Goal: Navigation & Orientation: Find specific page/section

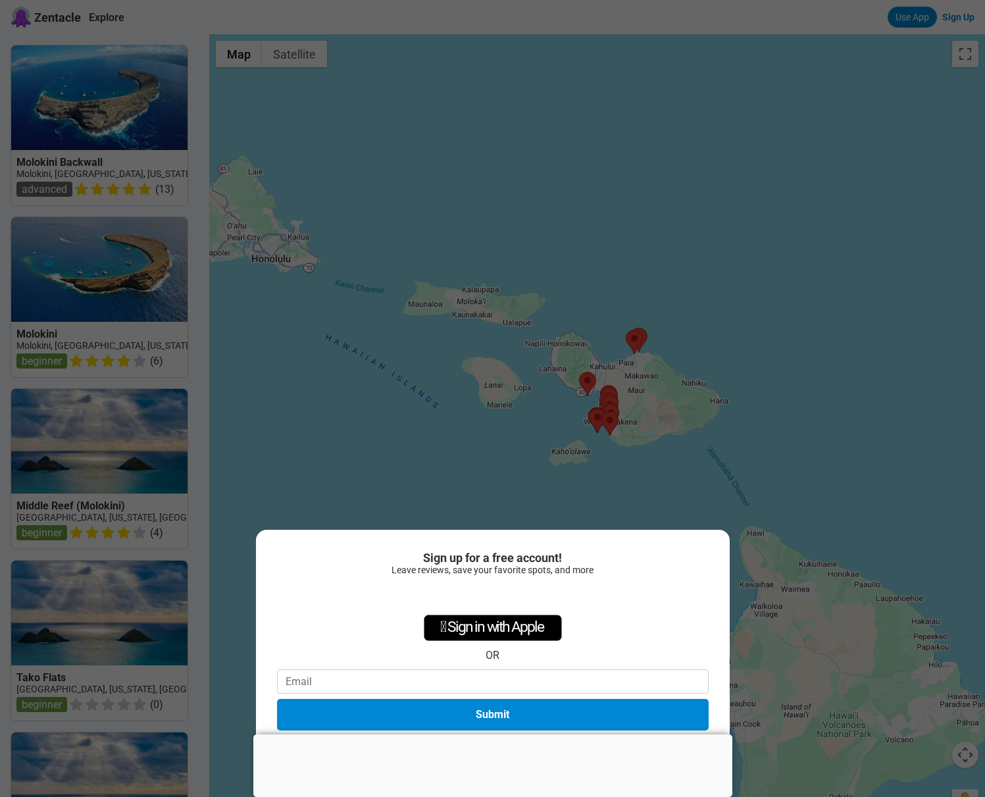
click at [491, 735] on div at bounding box center [492, 735] width 479 height 0
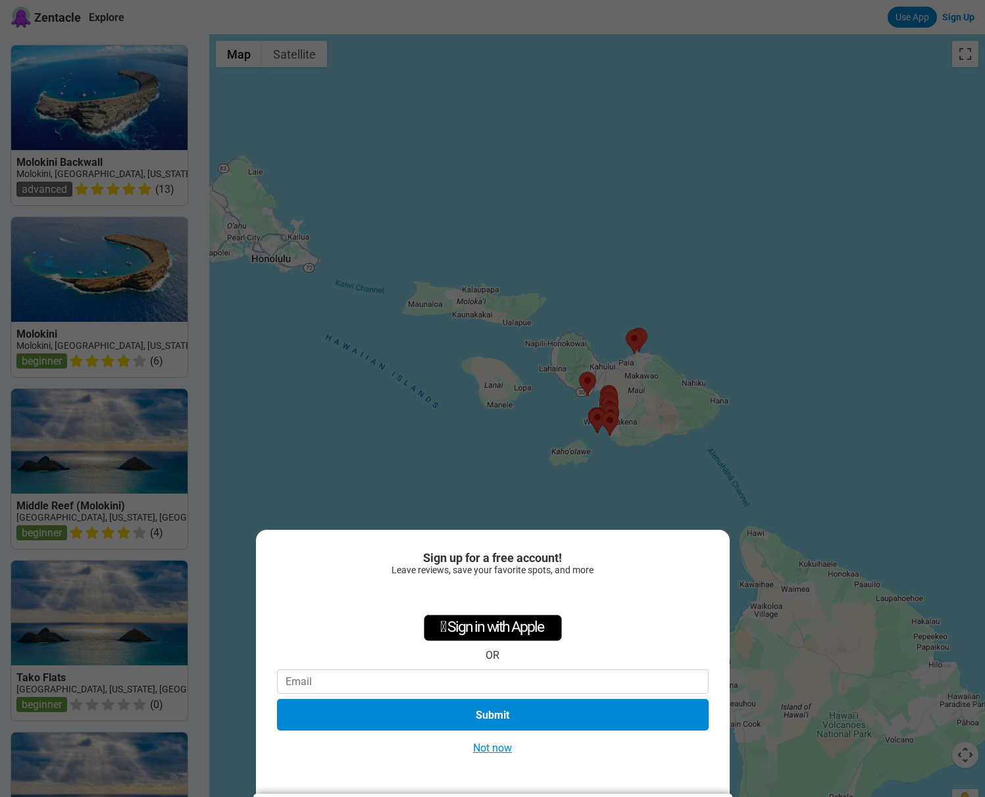
click at [494, 751] on button "Not now" at bounding box center [492, 748] width 47 height 14
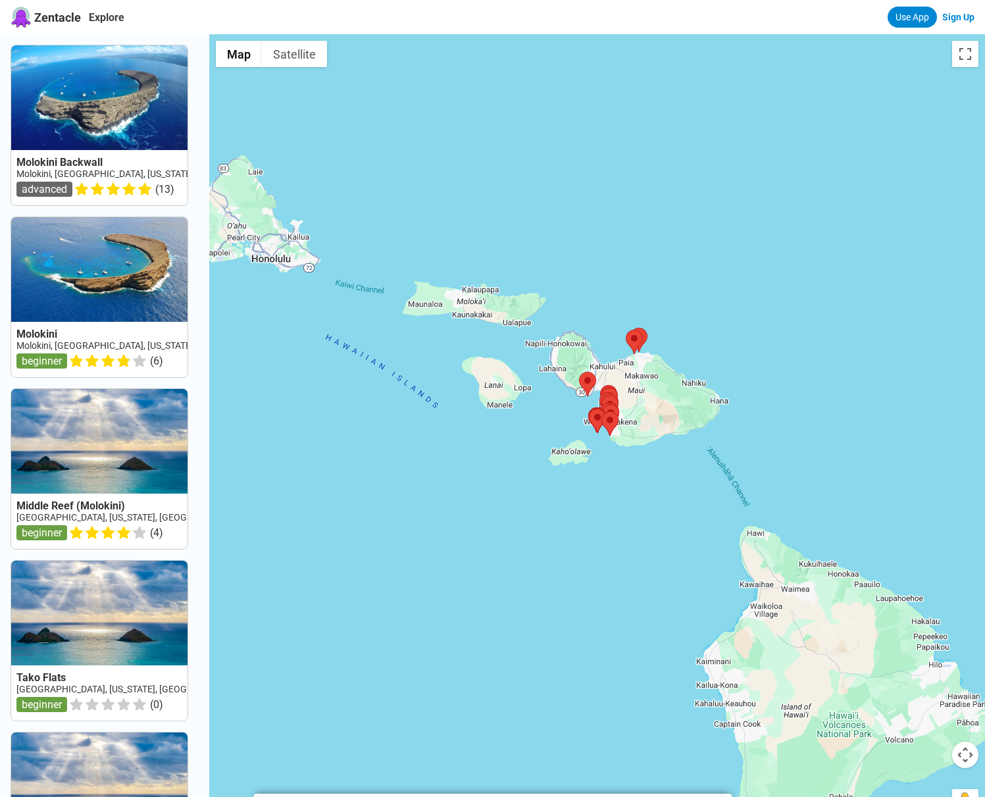
click at [645, 421] on div at bounding box center [597, 432] width 776 height 797
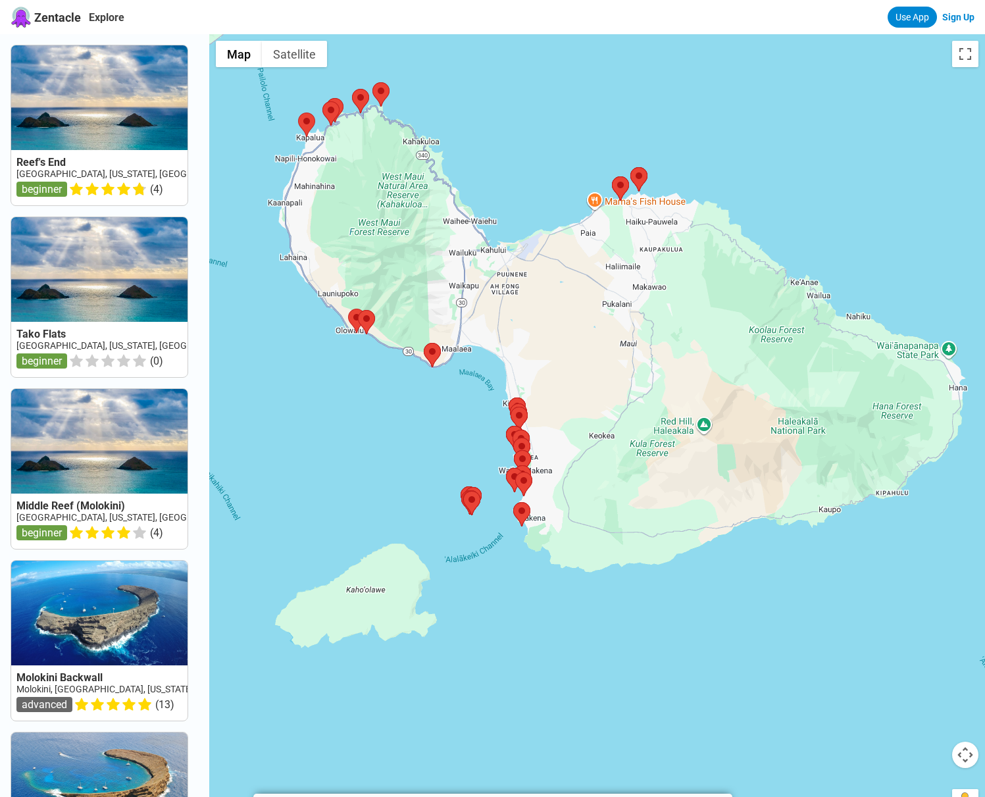
drag, startPoint x: 754, startPoint y: 528, endPoint x: 525, endPoint y: 573, distance: 233.4
click at [525, 573] on div at bounding box center [597, 432] width 776 height 797
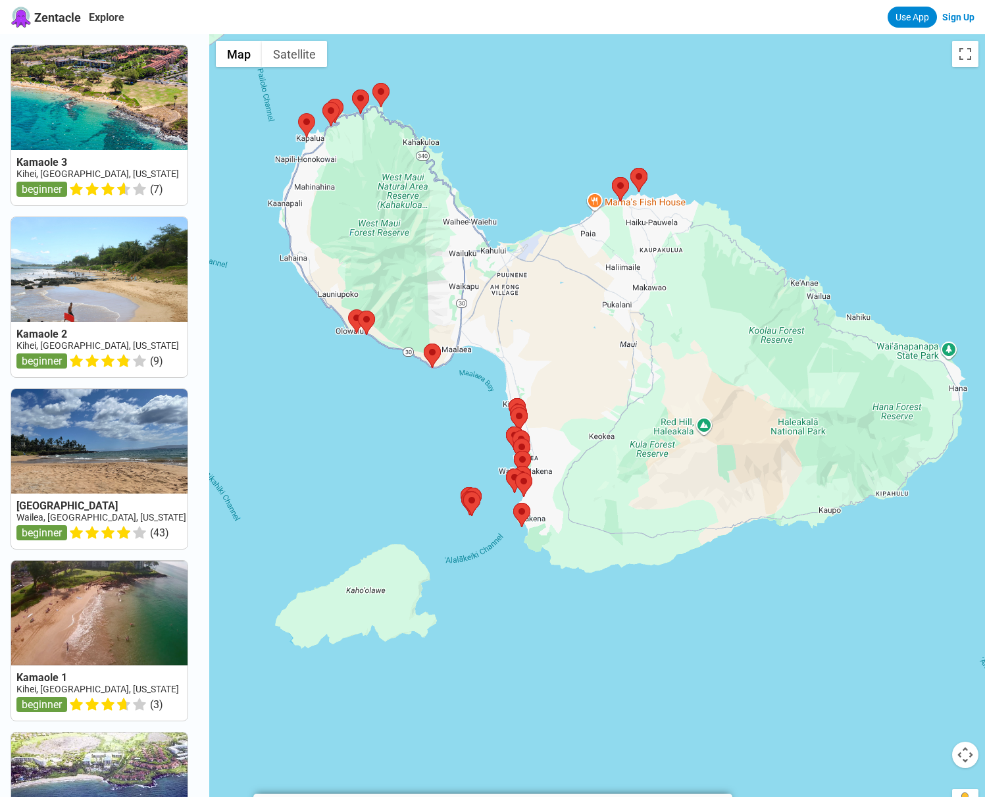
click at [500, 492] on div at bounding box center [597, 432] width 776 height 797
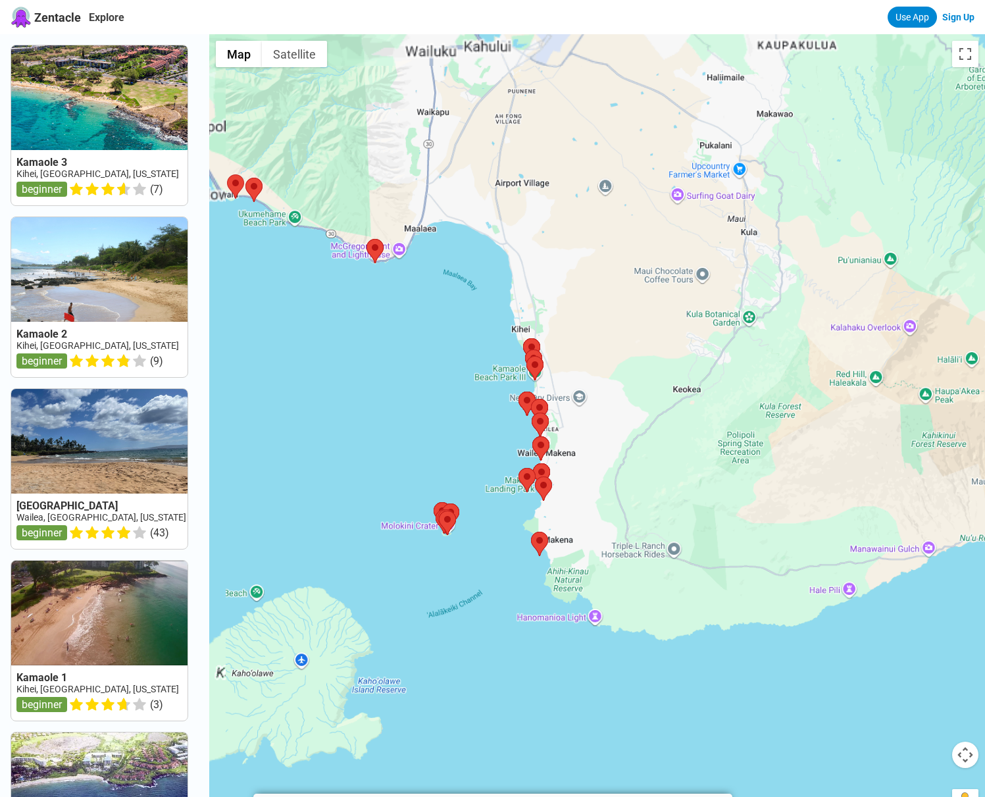
click at [500, 492] on div at bounding box center [597, 432] width 776 height 797
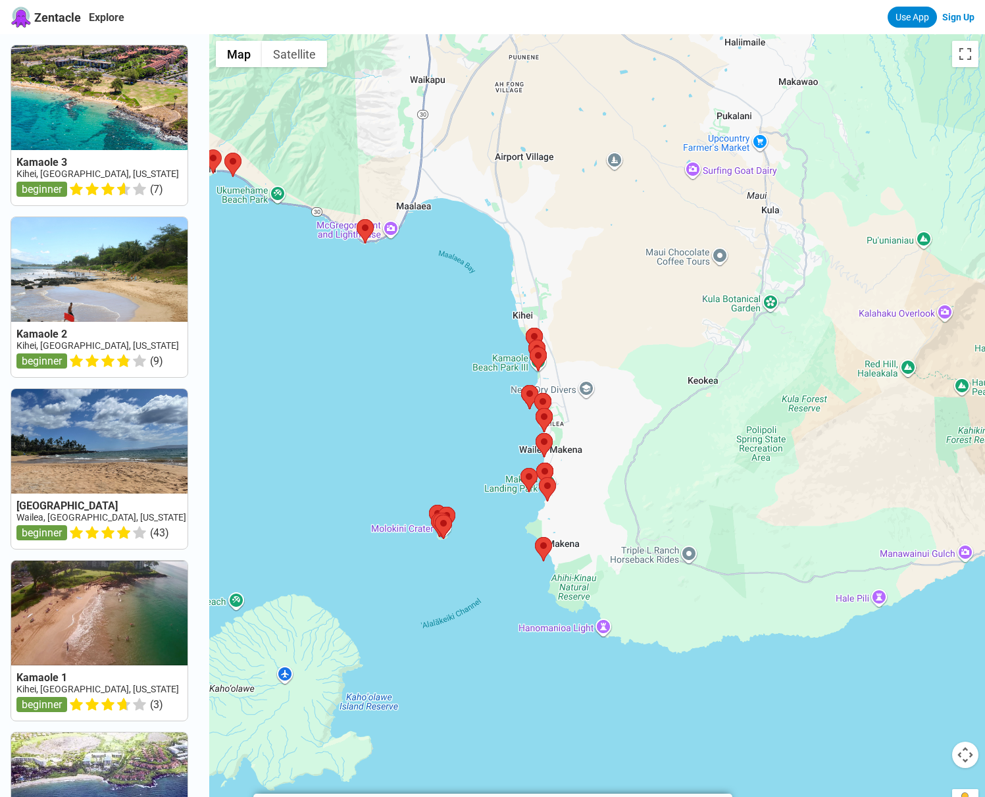
click at [500, 492] on div at bounding box center [597, 432] width 776 height 797
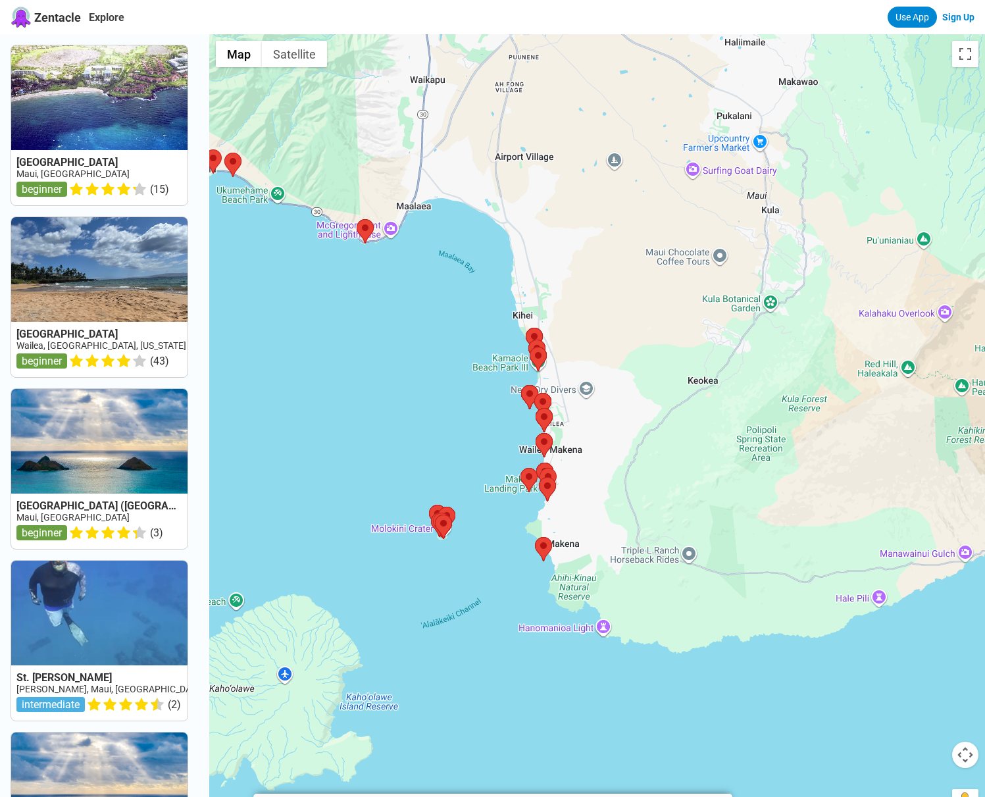
click at [500, 492] on div at bounding box center [597, 432] width 776 height 797
click at [502, 518] on div "[MEDICAL_DATA][GEOGRAPHIC_DATA] [MEDICAL_DATA][GEOGRAPHIC_DATA] [STREET_ADDRESS…" at bounding box center [597, 432] width 776 height 797
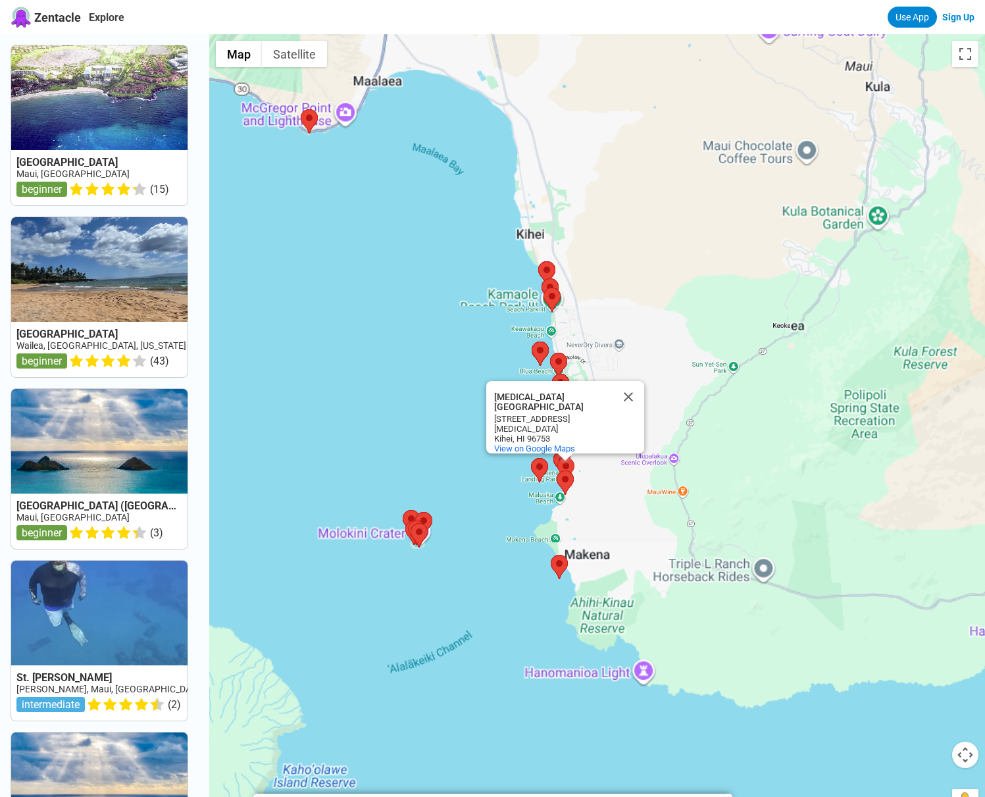
click at [502, 518] on div "[MEDICAL_DATA][GEOGRAPHIC_DATA] [MEDICAL_DATA][GEOGRAPHIC_DATA] [STREET_ADDRESS…" at bounding box center [597, 432] width 776 height 797
